Goal: Task Accomplishment & Management: Use online tool/utility

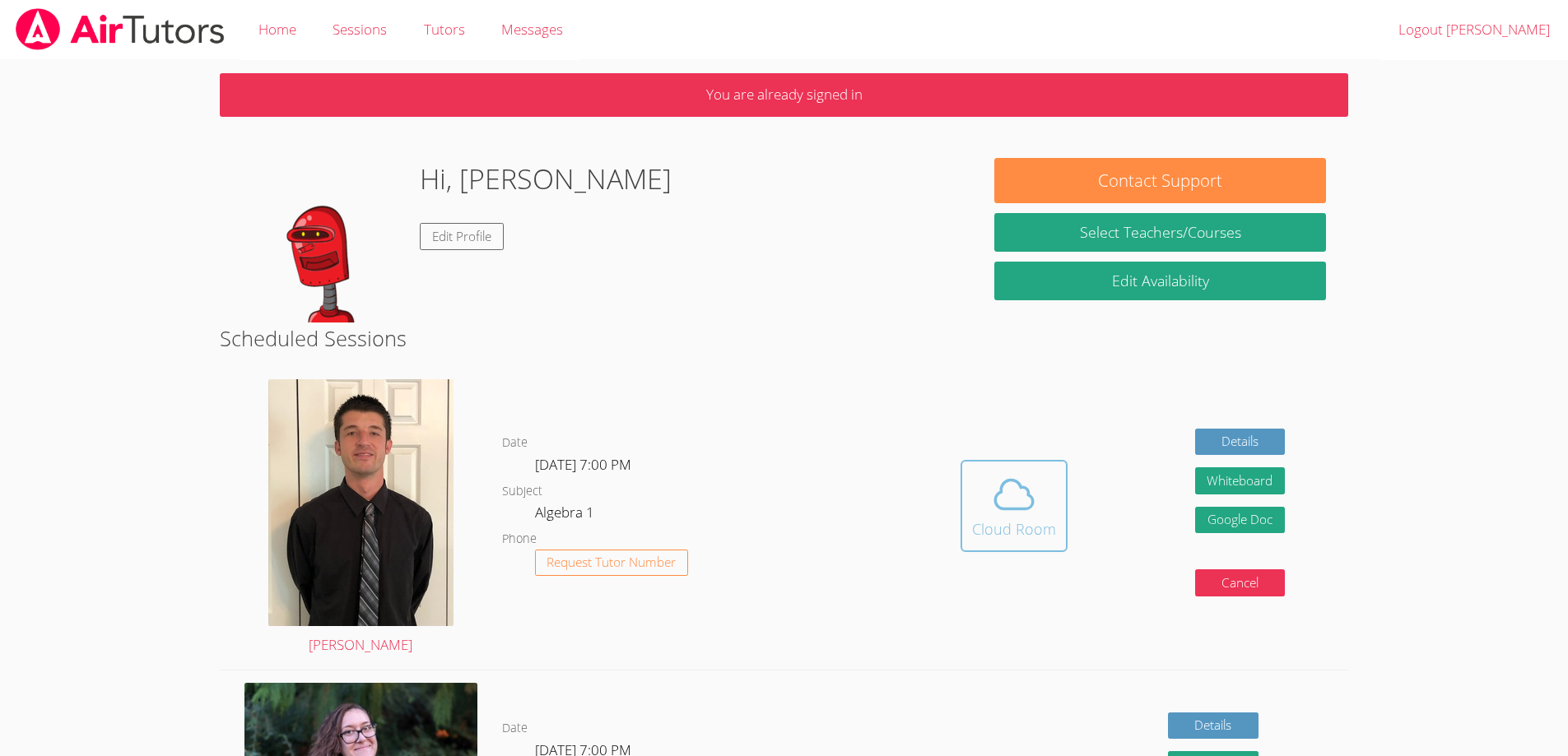
click at [1011, 502] on icon at bounding box center [1013, 494] width 46 height 46
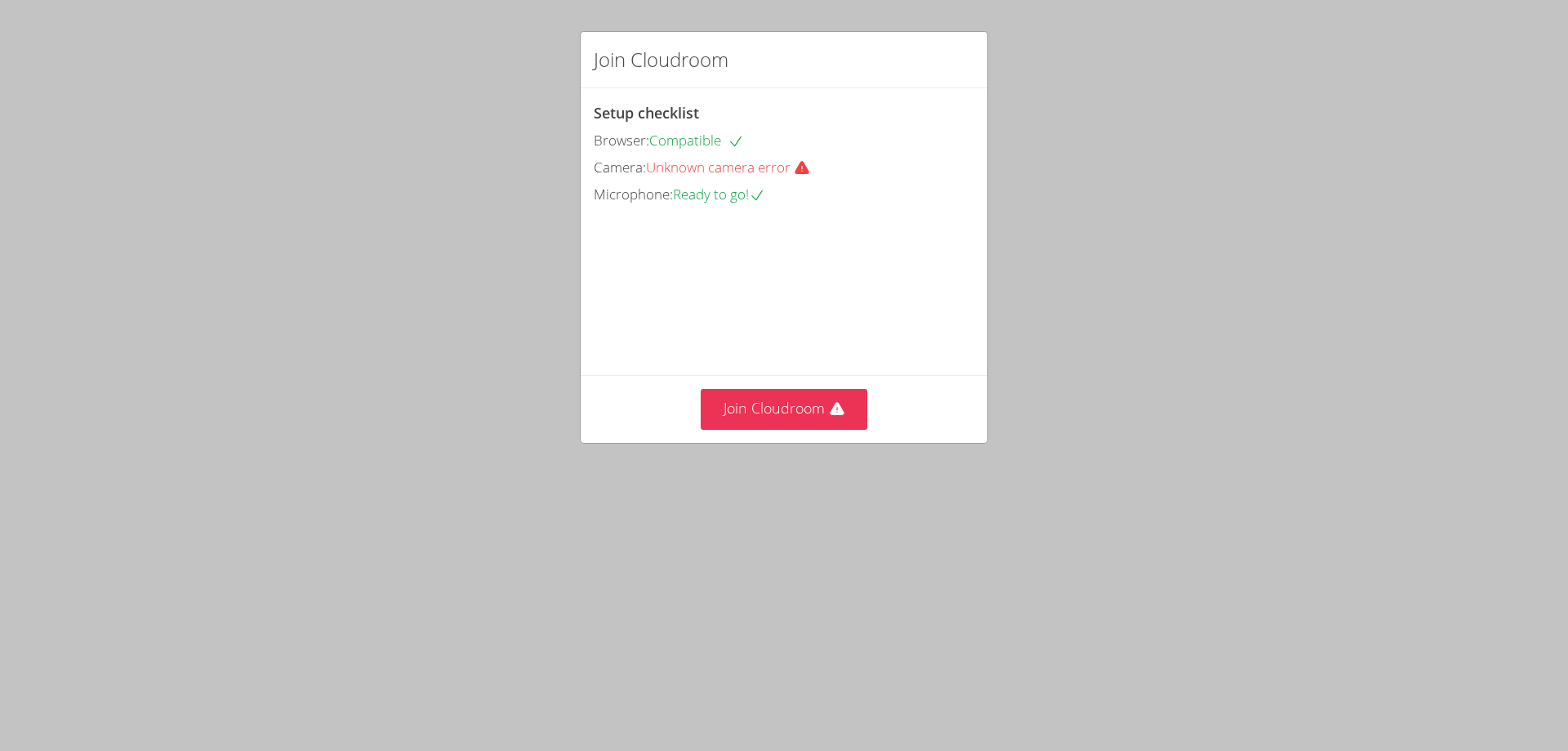
drag, startPoint x: 289, startPoint y: 481, endPoint x: 130, endPoint y: 525, distance: 165.0
drag, startPoint x: 130, startPoint y: 525, endPoint x: 470, endPoint y: 506, distance: 340.5
drag, startPoint x: 470, startPoint y: 506, endPoint x: 784, endPoint y: 476, distance: 315.4
click at [784, 429] on button "Join Cloudroom" at bounding box center [784, 409] width 167 height 40
